Goal: Task Accomplishment & Management: Manage account settings

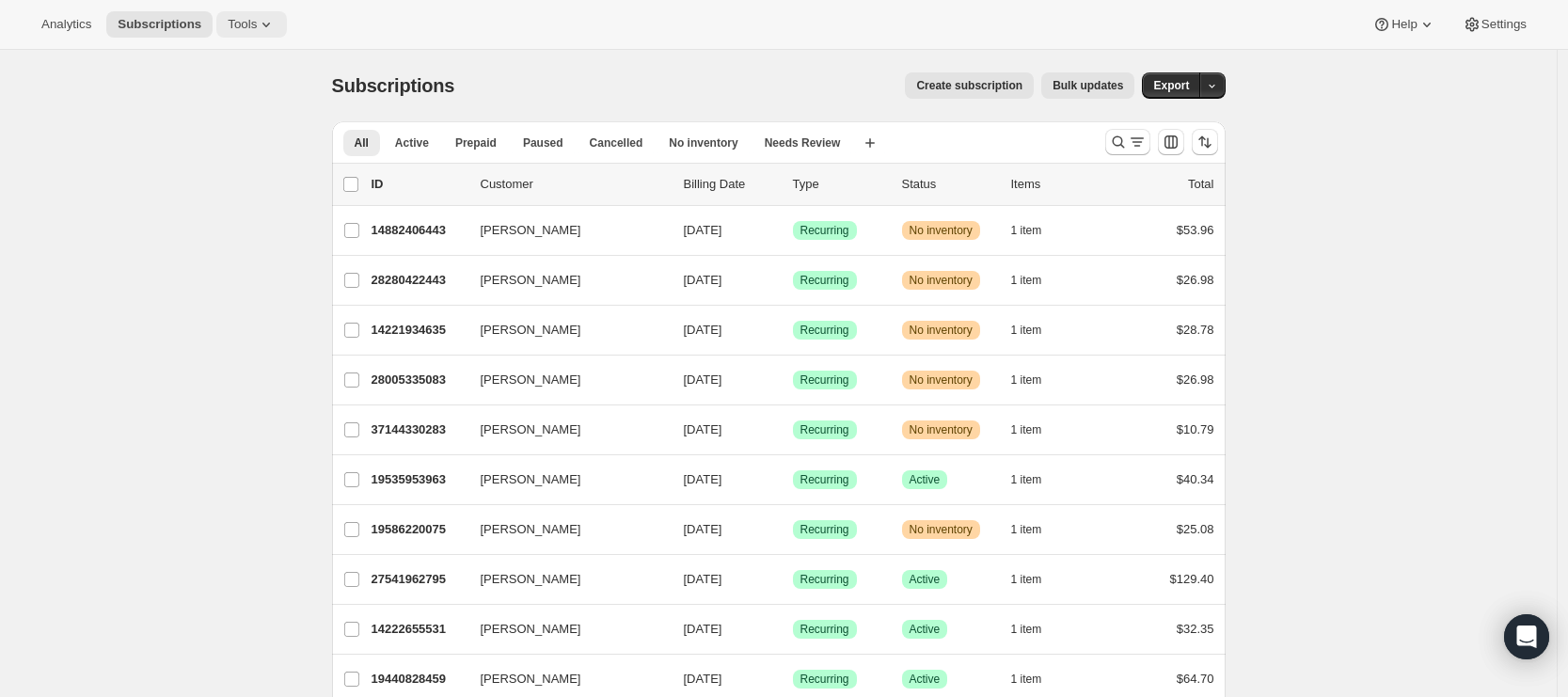
click at [257, 25] on span "Tools" at bounding box center [242, 25] width 29 height 15
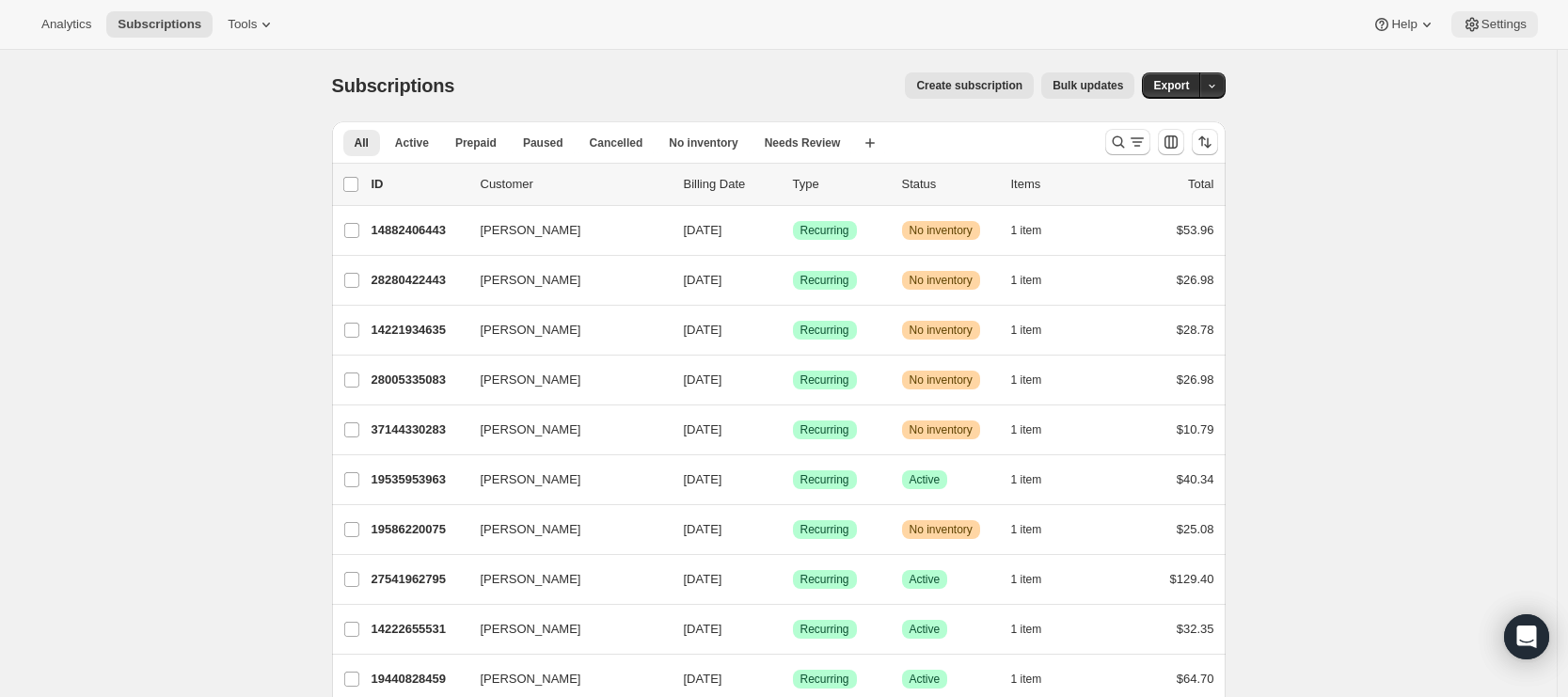
click at [1487, 18] on span "Settings" at bounding box center [1504, 25] width 45 height 15
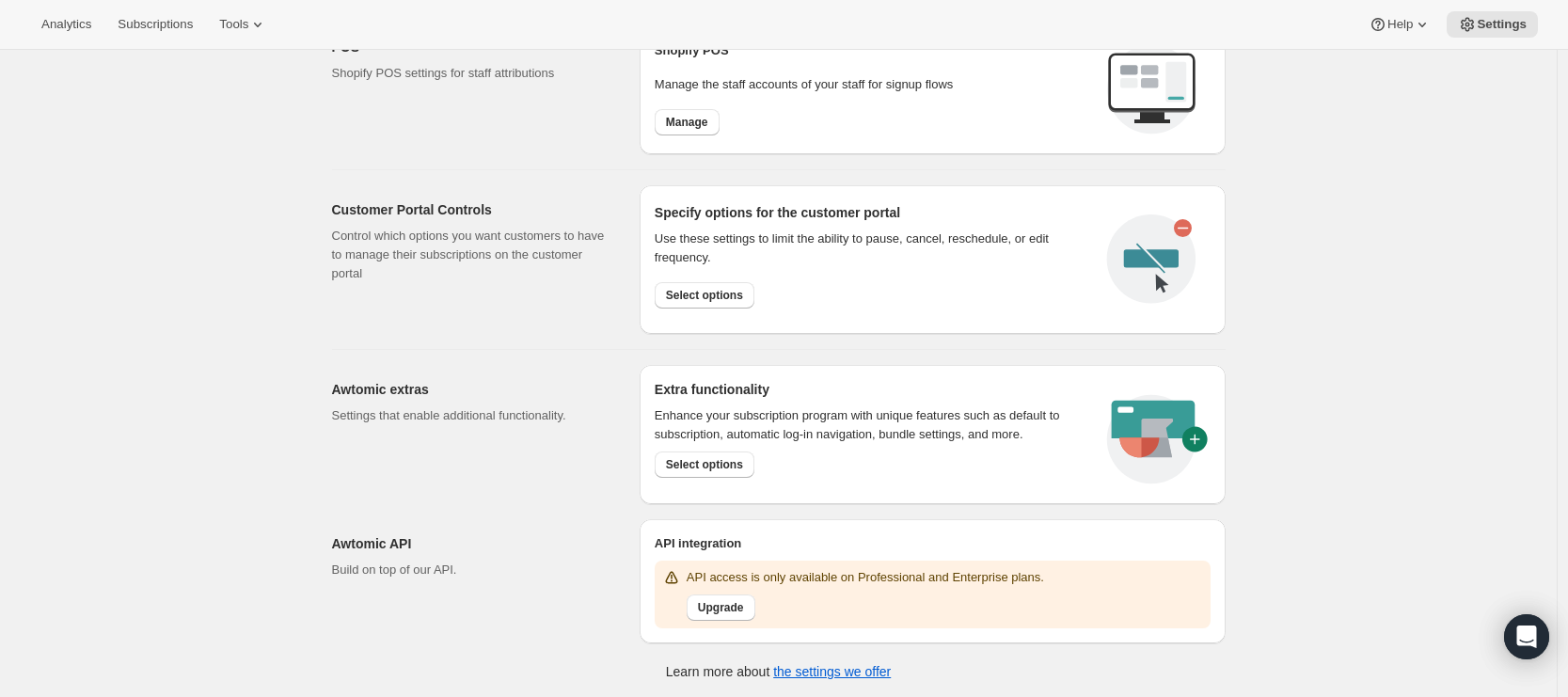
scroll to position [792, 0]
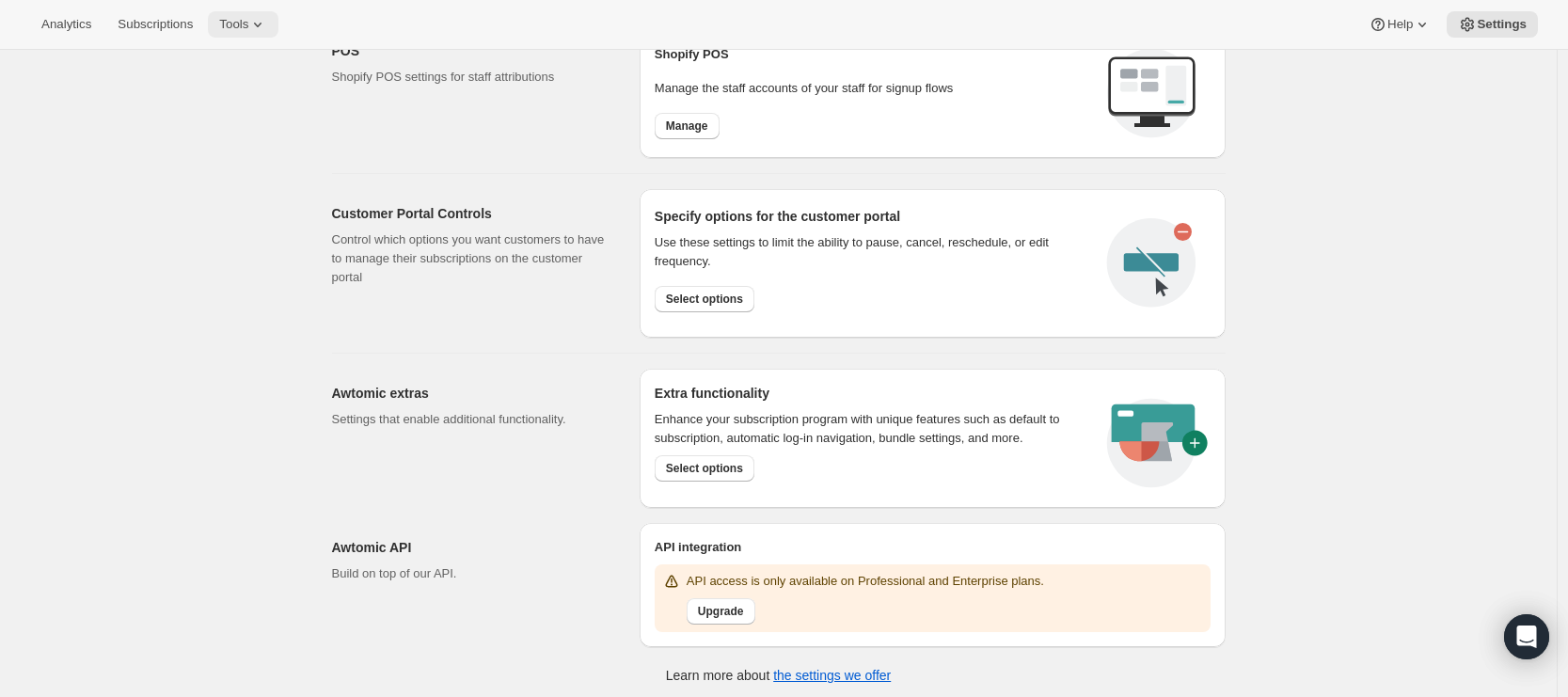
click at [248, 21] on span "Tools" at bounding box center [234, 25] width 29 height 15
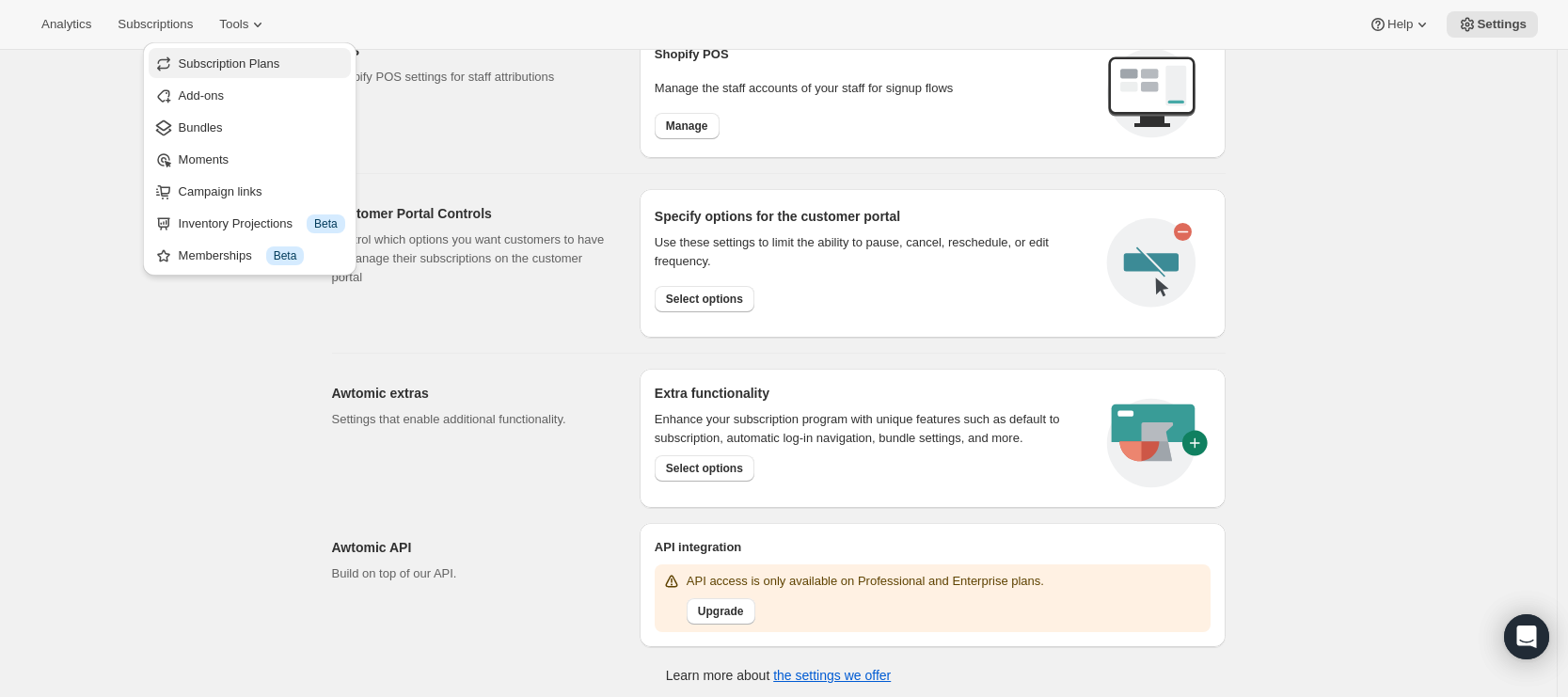
click at [262, 67] on span "Subscription Plans" at bounding box center [229, 63] width 102 height 14
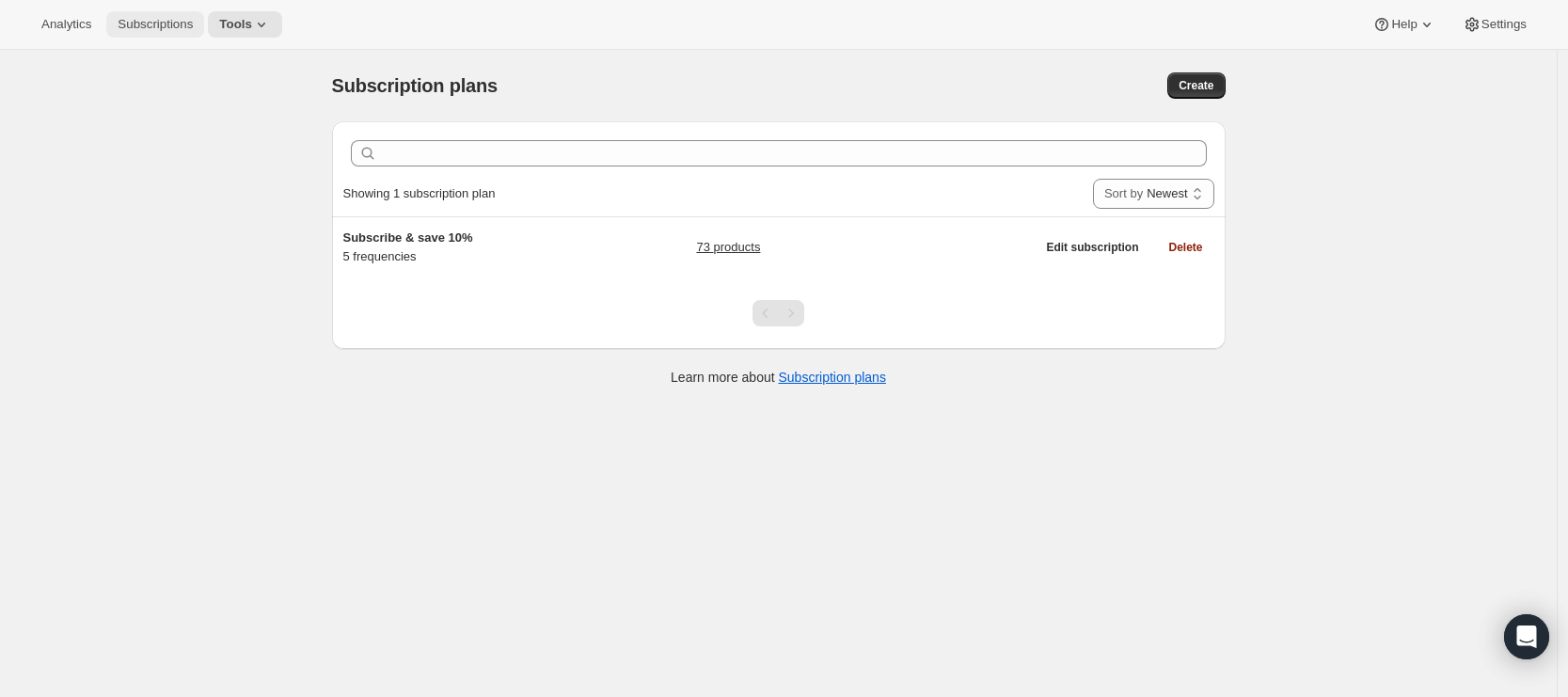
click at [159, 31] on span "Subscriptions" at bounding box center [155, 25] width 76 height 15
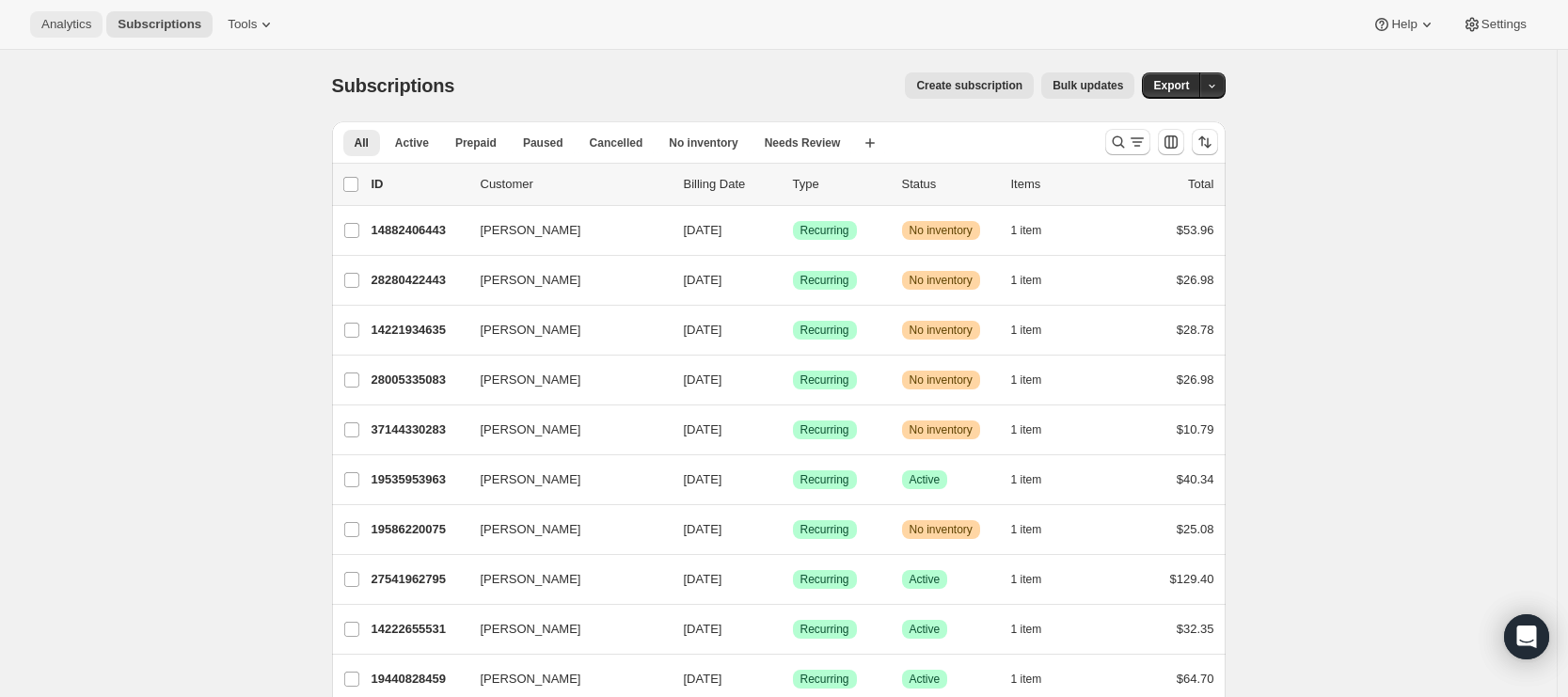
click at [46, 21] on span "Analytics" at bounding box center [66, 25] width 50 height 15
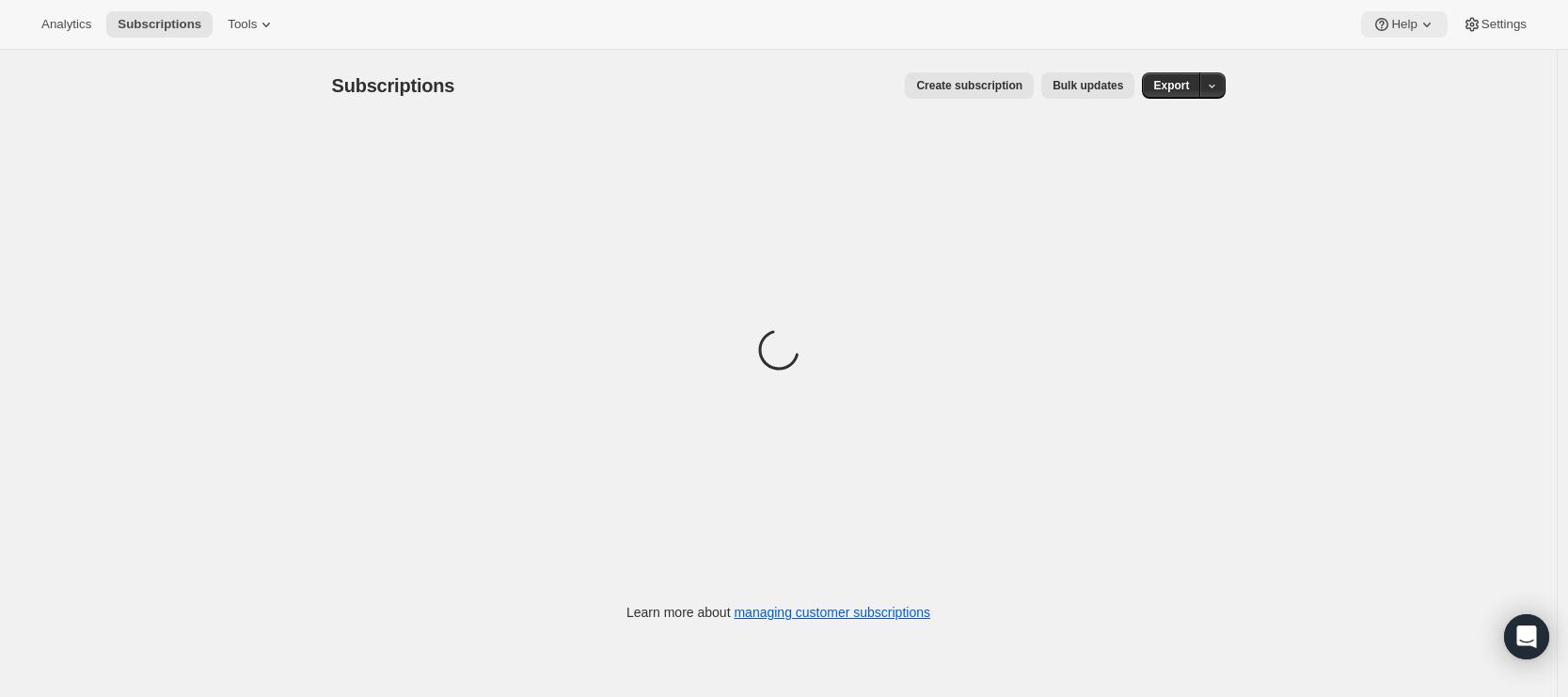
click at [1408, 28] on span "Help" at bounding box center [1403, 25] width 25 height 15
click at [1400, 62] on span "Setup guide" at bounding box center [1398, 63] width 65 height 14
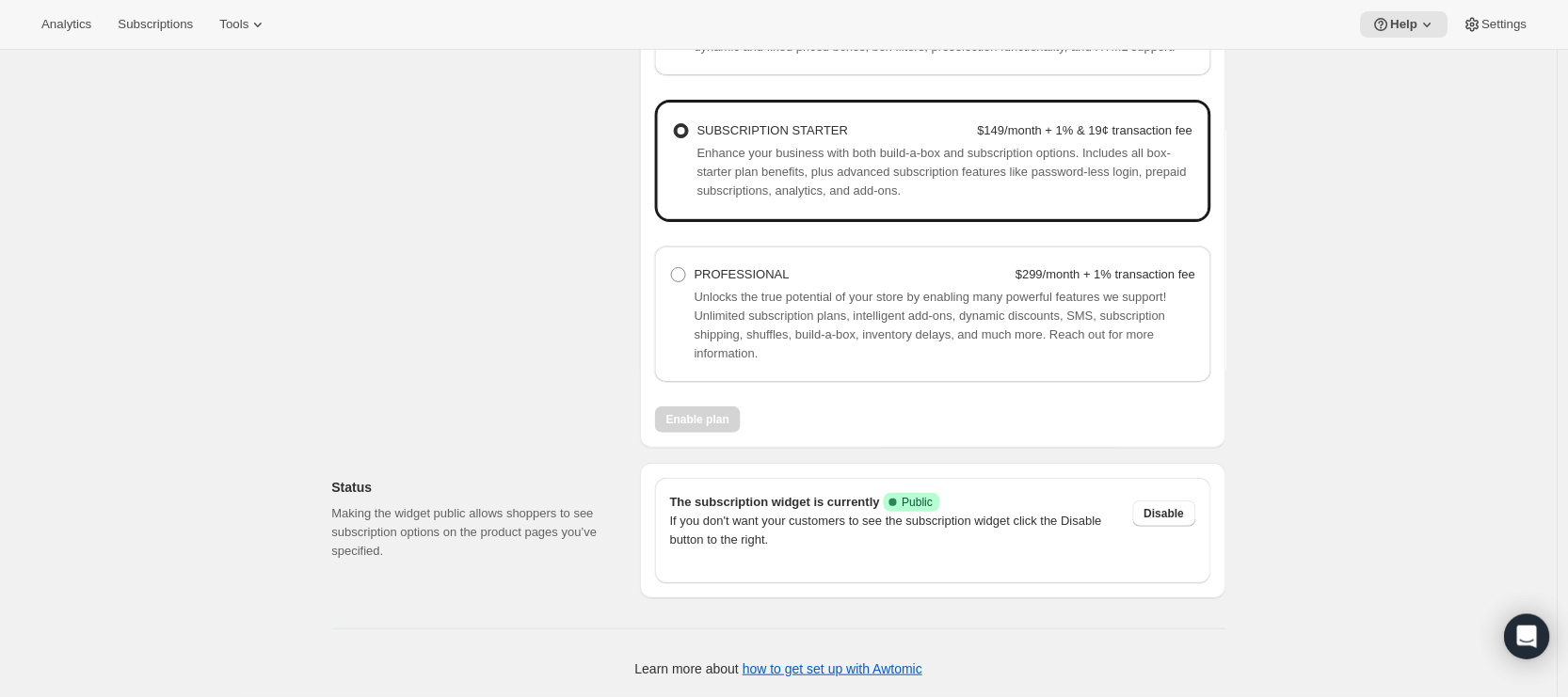
scroll to position [1386, 0]
click at [398, 286] on div "Pricing plan Before you can go live with the subscription widget or bundles, yo…" at bounding box center [477, 169] width 293 height 557
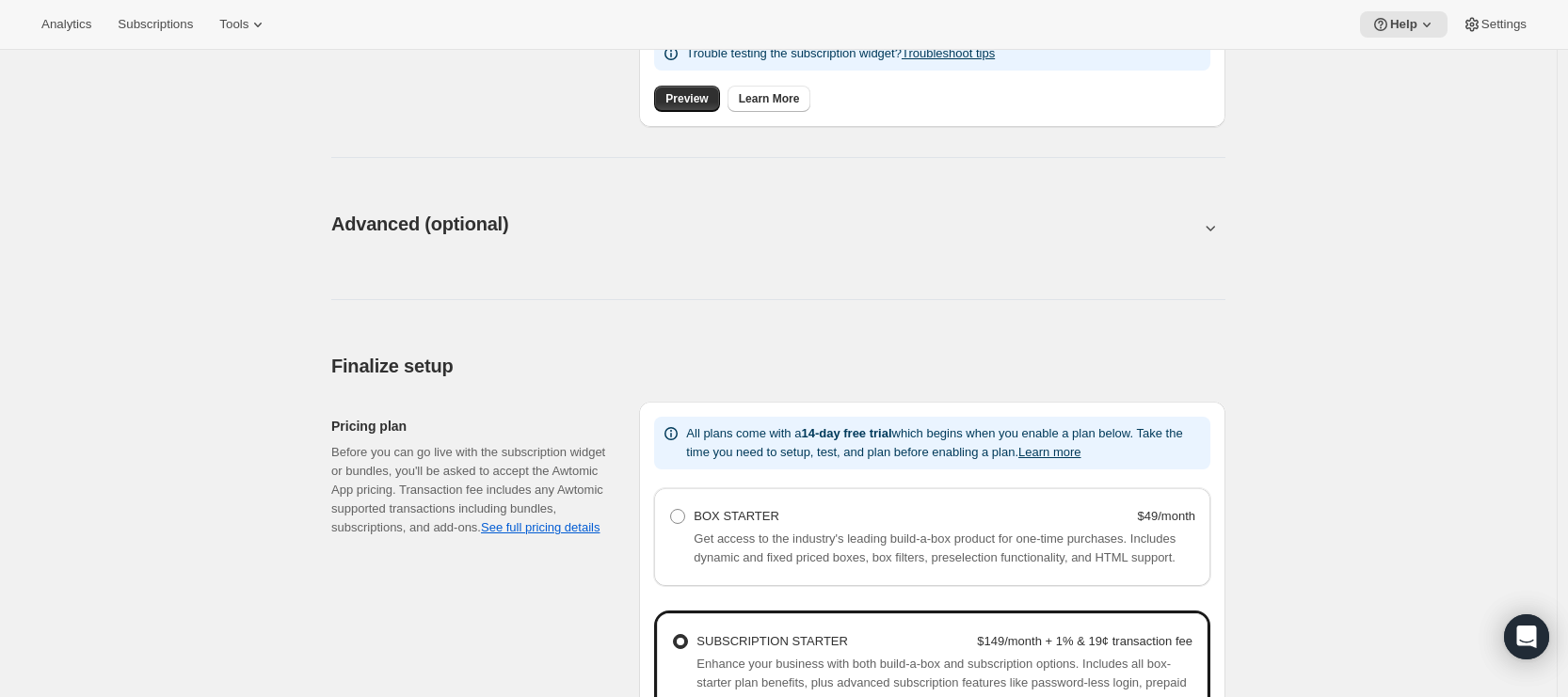
scroll to position [806, 0]
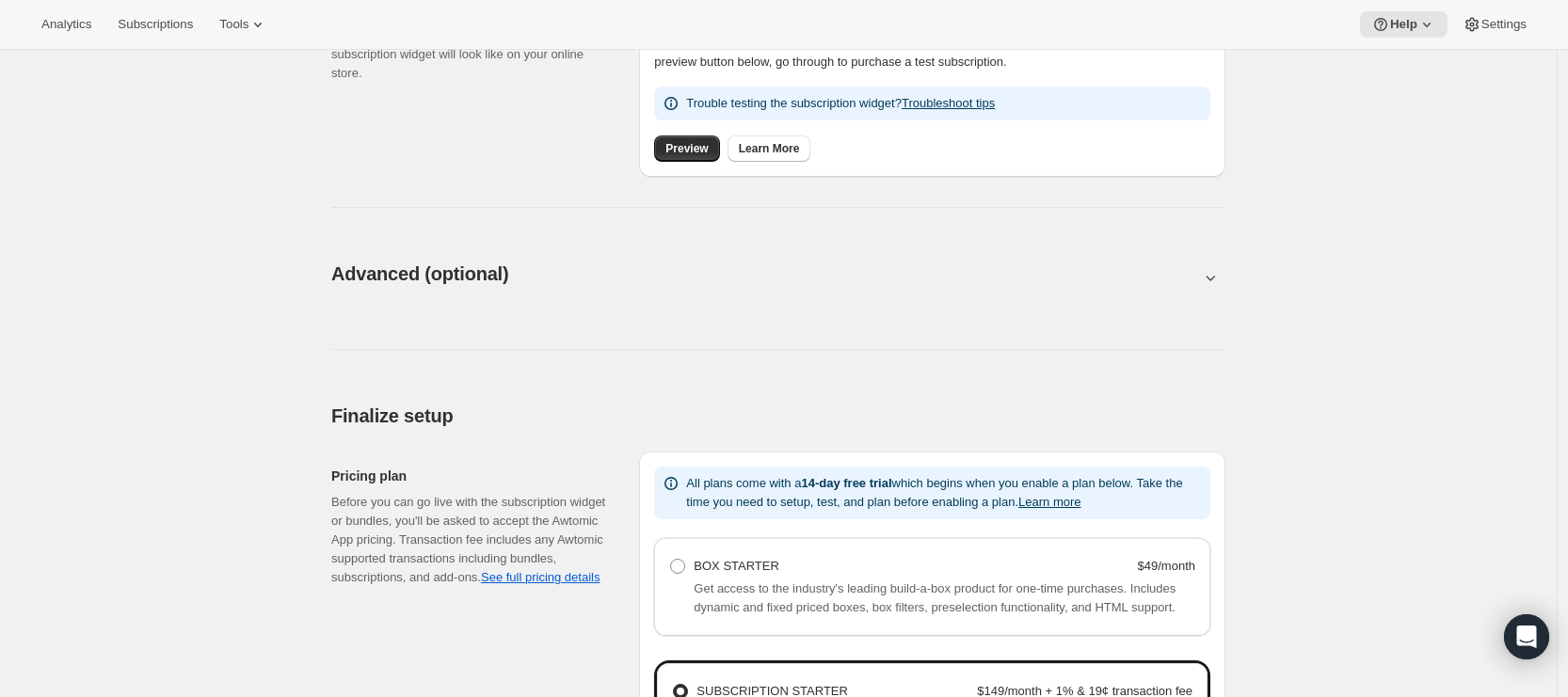
click at [629, 301] on div "Advanced (optional). This page is ready Advanced (optional)" at bounding box center [778, 273] width 894 height 72
click at [619, 272] on button at bounding box center [778, 278] width 894 height 21
type input "<div style="text-align: center"> <hr> <br/><h3>Having issues managing your subs…"
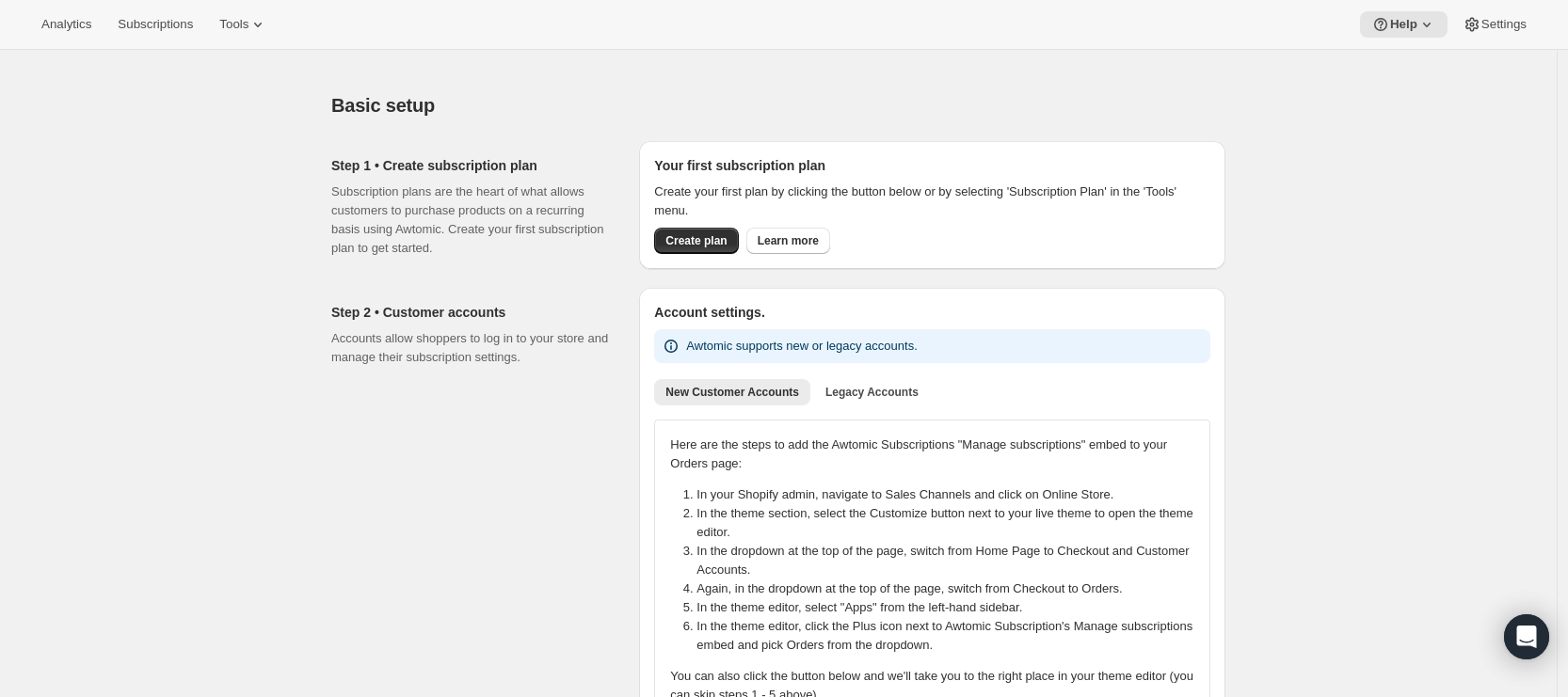
scroll to position [0, 0]
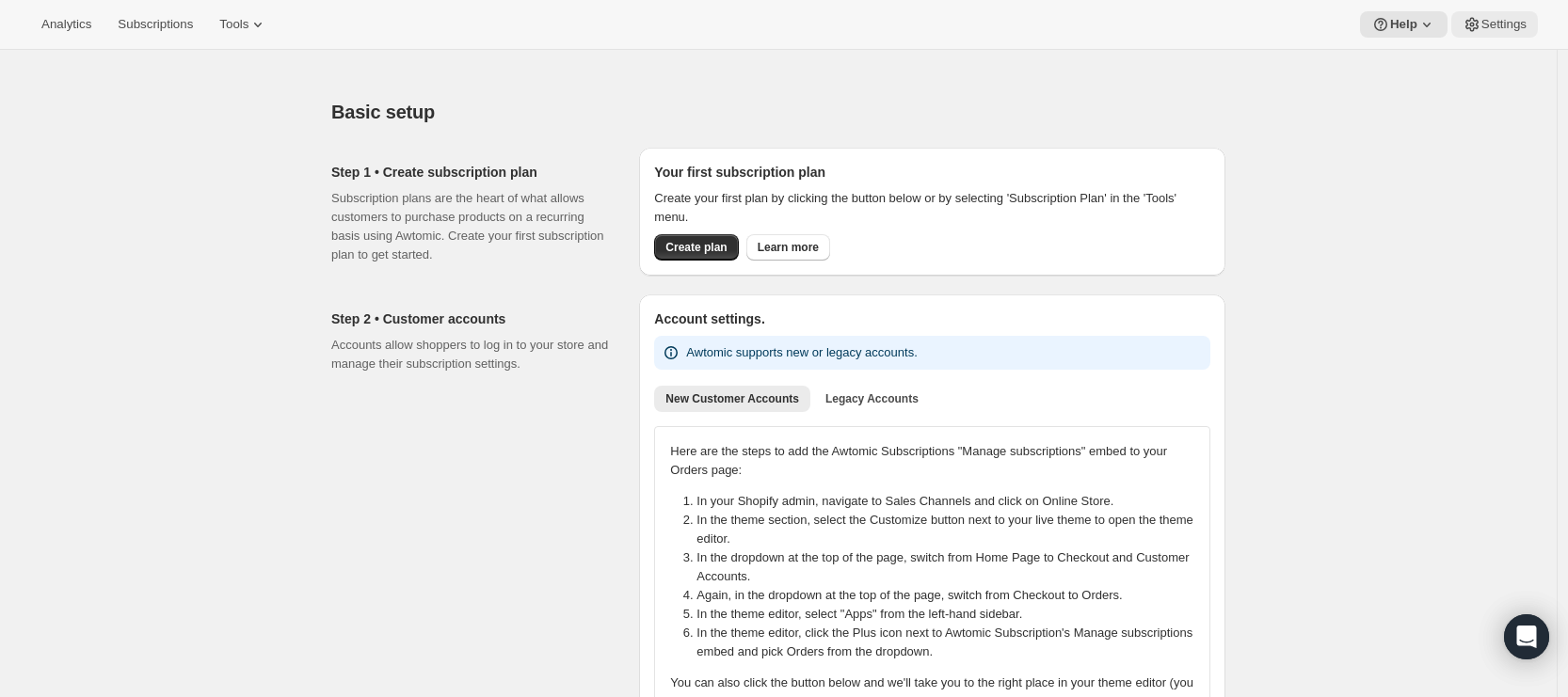
click at [1472, 25] on icon at bounding box center [1472, 25] width 13 height 14
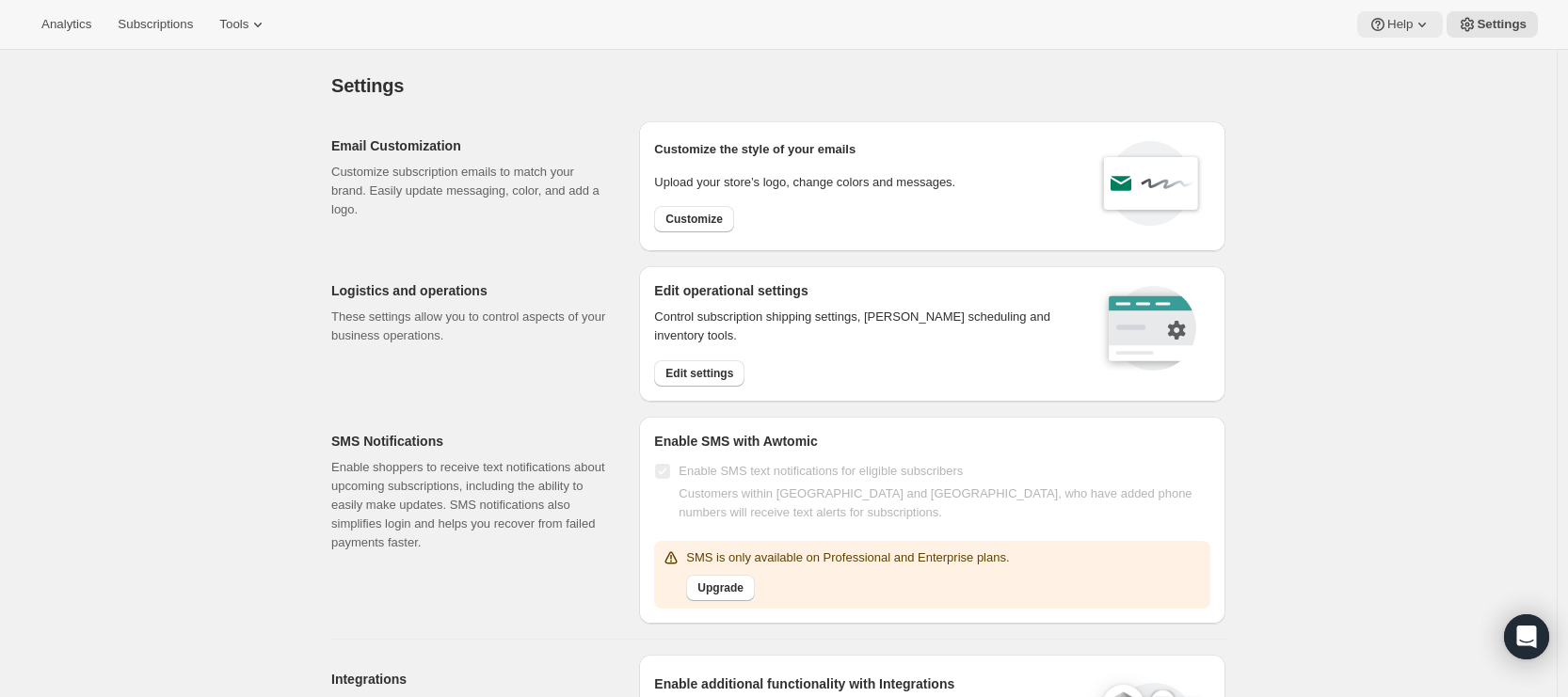
click at [1401, 25] on span "Help" at bounding box center [1399, 25] width 25 height 15
click at [1401, 92] on span "Help Center" at bounding box center [1396, 95] width 65 height 14
